Goal: Task Accomplishment & Management: Use online tool/utility

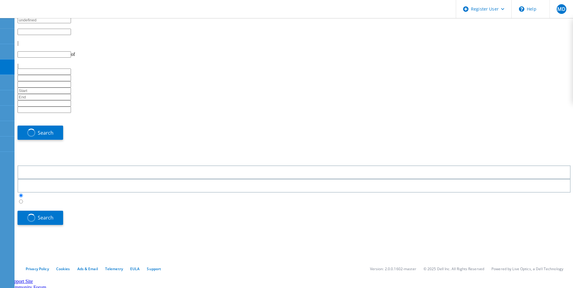
type input "1"
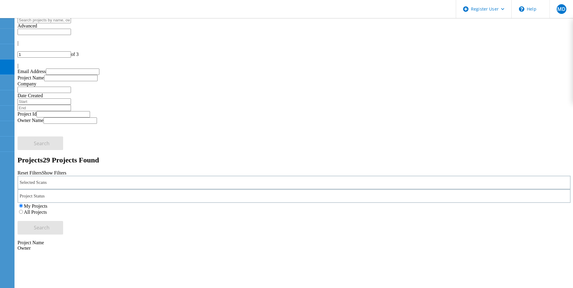
click at [47, 210] on label "All Projects" at bounding box center [35, 212] width 23 height 5
click at [23, 210] on input "All Projects" at bounding box center [21, 212] width 4 height 4
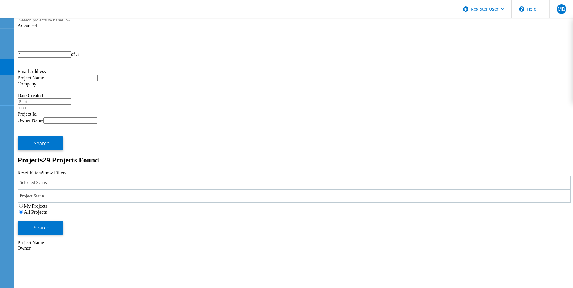
click at [71, 23] on input "text" at bounding box center [44, 20] width 53 height 6
type input "64544"
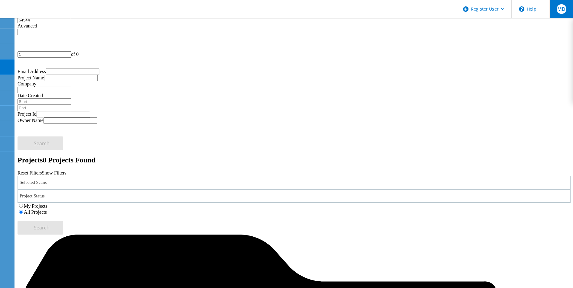
drag, startPoint x: 560, startPoint y: 6, endPoint x: 558, endPoint y: 13, distance: 7.3
click at [560, 7] on span "MD" at bounding box center [561, 9] width 8 height 5
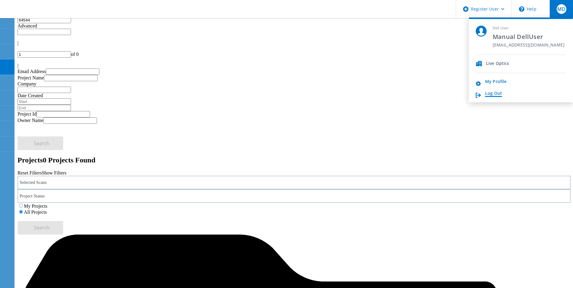
click at [496, 94] on link "Log Out" at bounding box center [493, 94] width 17 height 6
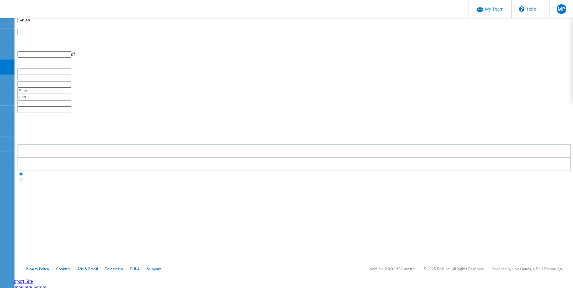
type input "1"
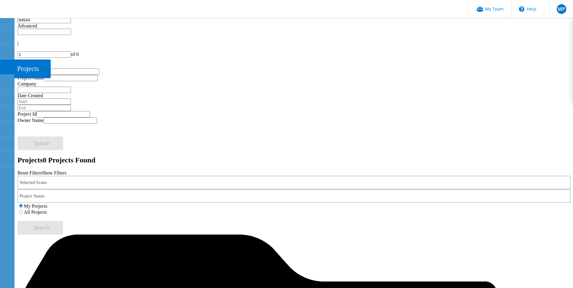
click at [6, 69] on div at bounding box center [6, 68] width 7 height 7
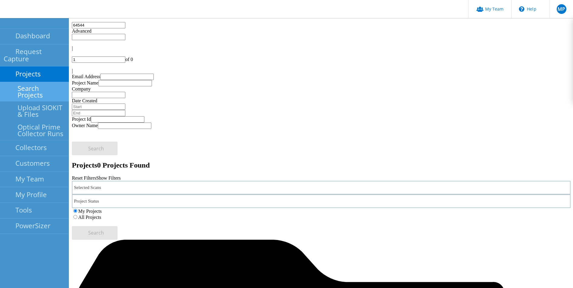
click at [47, 85] on link "Search Projects" at bounding box center [34, 91] width 69 height 19
click at [101, 215] on label "All Projects" at bounding box center [89, 217] width 23 height 5
click at [77, 215] on input "All Projects" at bounding box center [75, 217] width 4 height 4
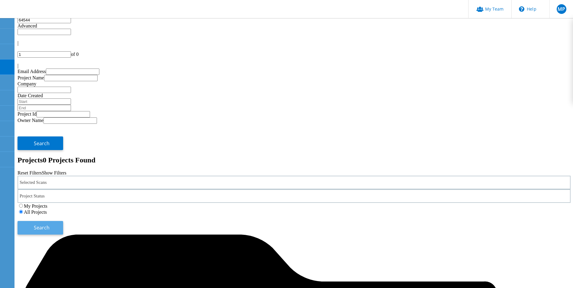
click at [63, 221] on button "Search" at bounding box center [41, 228] width 46 height 14
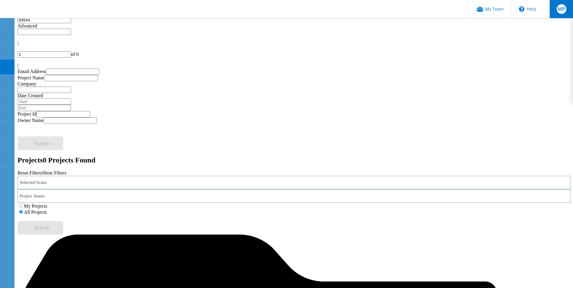
click at [562, 7] on span "MP" at bounding box center [562, 9] width 8 height 5
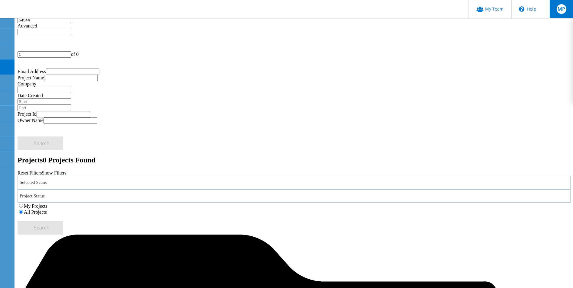
click at [552, 9] on div "MP" at bounding box center [561, 9] width 24 height 18
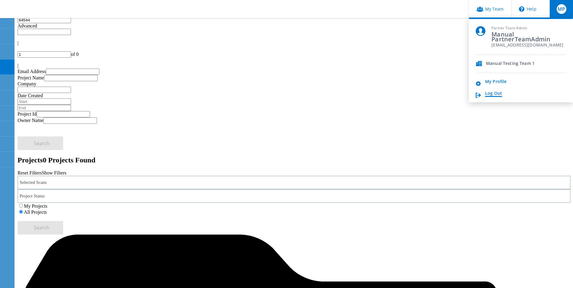
click at [497, 95] on link "Log Out" at bounding box center [493, 94] width 17 height 6
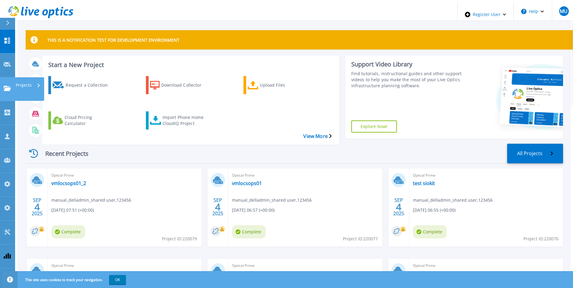
click at [5, 86] on icon at bounding box center [7, 88] width 7 height 5
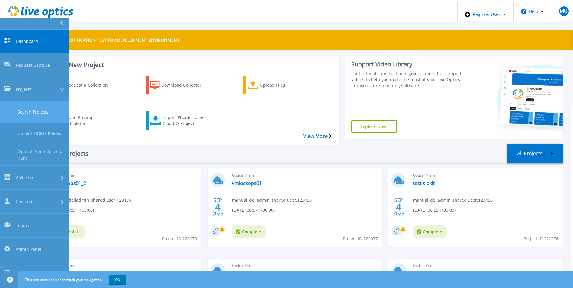
click at [44, 101] on link "Search Projects" at bounding box center [34, 111] width 69 height 21
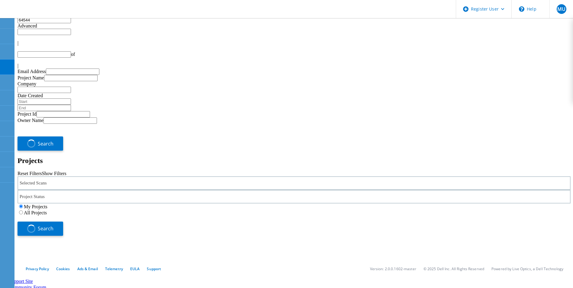
type input "1"
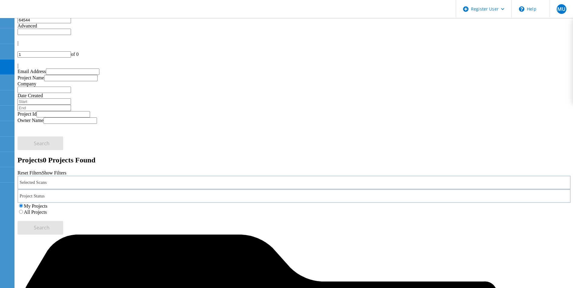
click at [71, 23] on input "64544" at bounding box center [44, 20] width 53 height 6
click at [47, 210] on label "All Projects" at bounding box center [35, 212] width 23 height 5
click at [23, 210] on input "All Projects" at bounding box center [21, 212] width 4 height 4
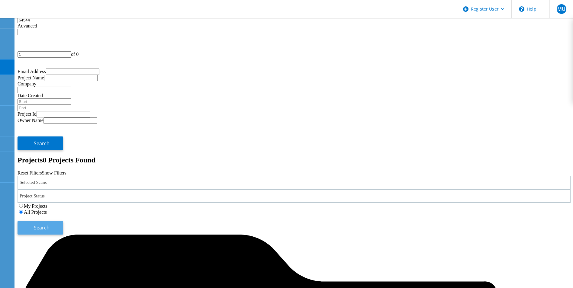
click at [63, 221] on button "Search" at bounding box center [41, 228] width 46 height 14
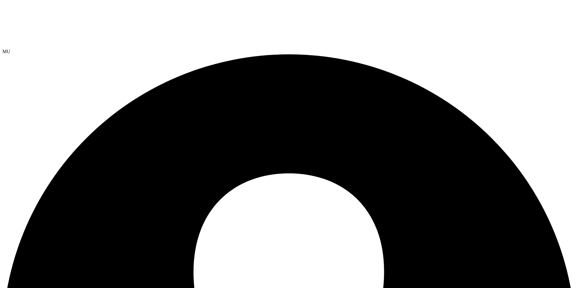
select select "USEast"
select select "USD"
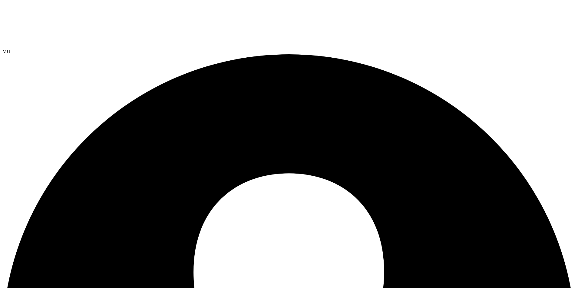
paste input "VMAX3 Integration Test Project 9_1 - Do Not Delete"
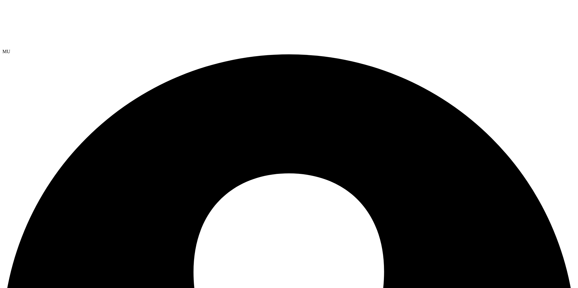
drag, startPoint x: 306, startPoint y: 72, endPoint x: 208, endPoint y: 76, distance: 97.7
type input "OP Integration Test Project - Do Not Delete"
drag, startPoint x: 306, startPoint y: 74, endPoint x: 197, endPoint y: 77, distance: 109.1
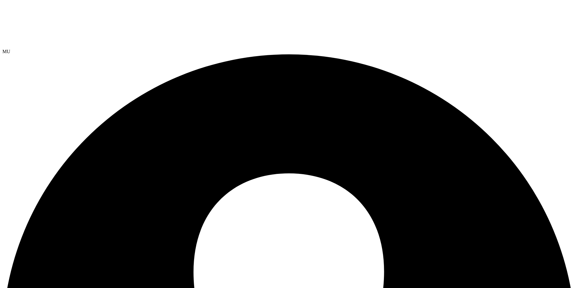
click at [0, 0] on link "Reports" at bounding box center [0, 0] width 0 height 0
click at [0, 0] on link "Copy" at bounding box center [0, 0] width 0 height 0
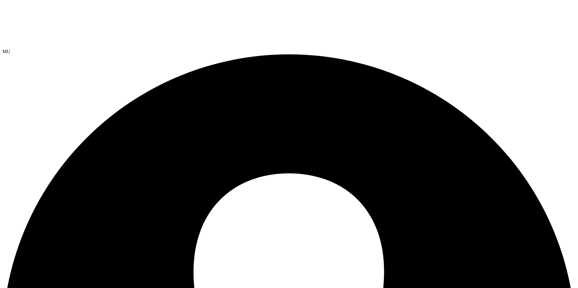
paste input "VMAX3 Integration Test Project 9_1 - Do Not Delete"
type input "OP Integration Test Project - Do Not Delete"
drag, startPoint x: 305, startPoint y: 72, endPoint x: 202, endPoint y: 80, distance: 103.6
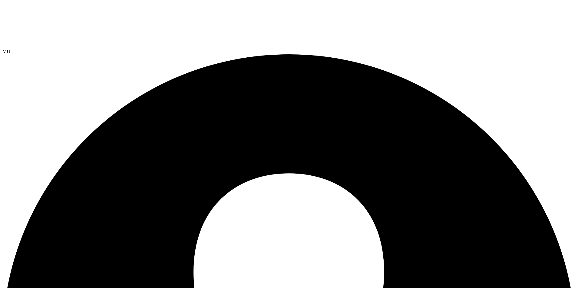
drag, startPoint x: 542, startPoint y: 32, endPoint x: 537, endPoint y: 35, distance: 5.7
click at [0, 0] on link "Copy" at bounding box center [0, 0] width 0 height 0
paste input "OP Integration Test Project - Do Not Delete"
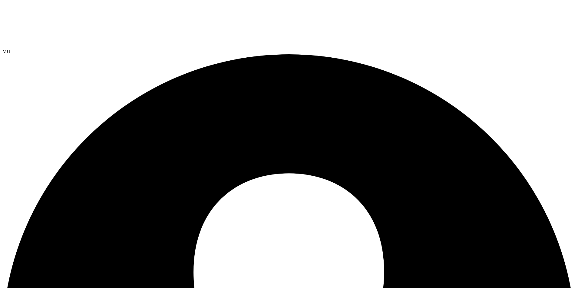
type input "OP Integration Test Project - Do Not Delete"
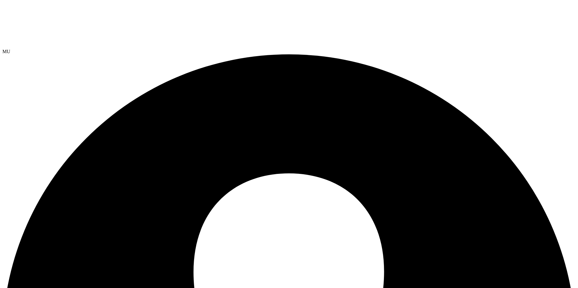
select select "USD"
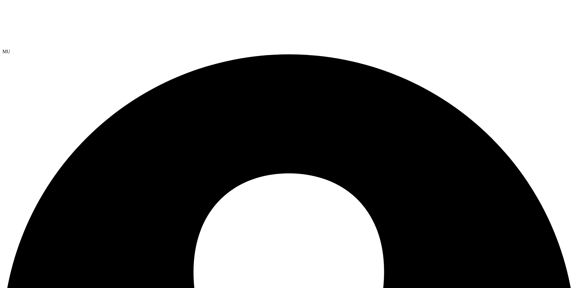
select select "USEast"
select select "USD"
drag, startPoint x: 526, startPoint y: 35, endPoint x: 524, endPoint y: 37, distance: 3.2
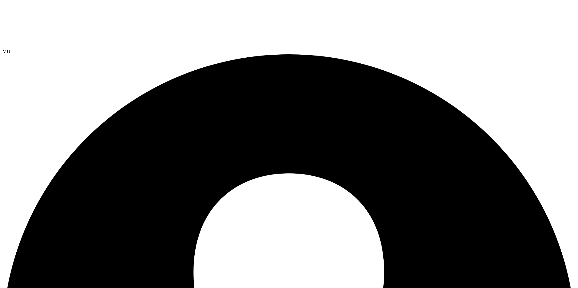
paste input "OP Integration Test Project - Do Not Delete"
type input "OP vCenter Integration Test Project - Do Not Delete"
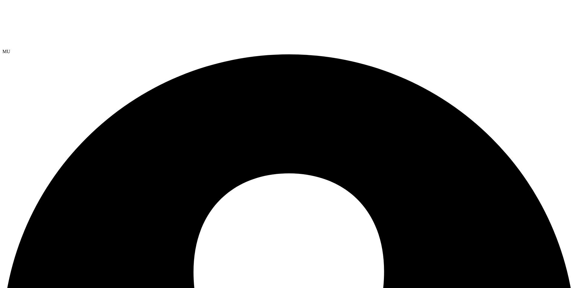
select select "USD"
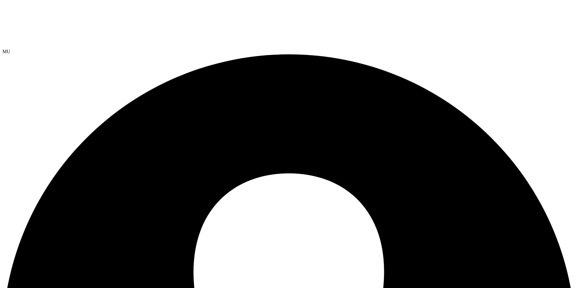
paste input "OP Integration Test Project - Do Not Delete"
type input "OP Integration Test Project - Do Not Delete"
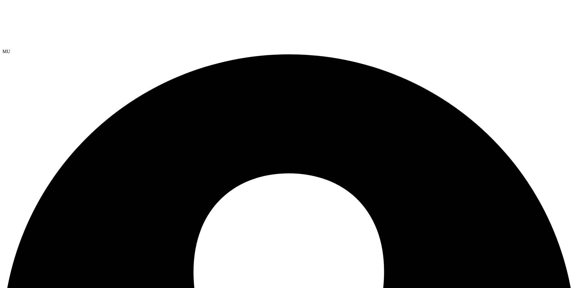
select select "Mumbai"
select select "USD"
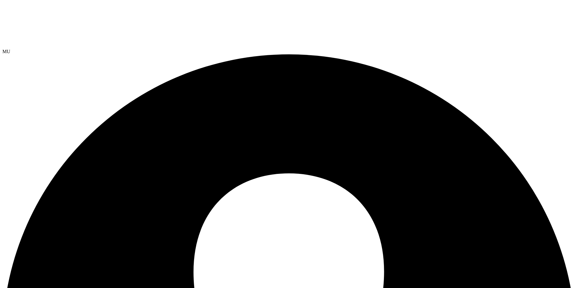
paste input "OP Integration Test Project - Do Not Delete"
type input "OP Integration Test Project - Do Not Delete"
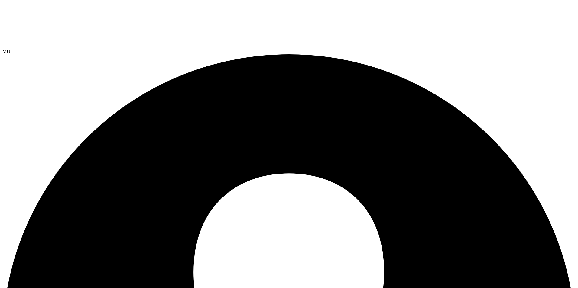
select select "USD"
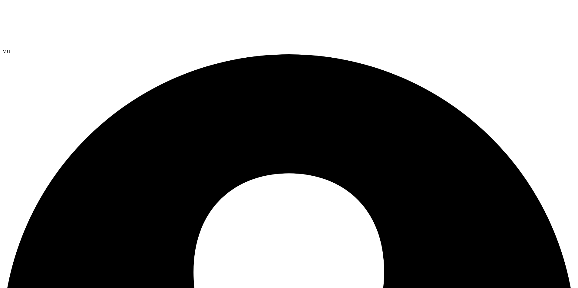
click at [10, 49] on span "MU" at bounding box center [6, 51] width 8 height 5
